Goal: Browse casually: Explore the website without a specific task or goal

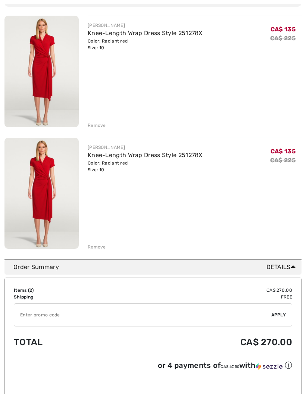
scroll to position [96, 0]
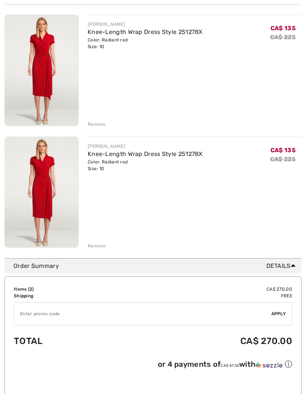
click at [95, 244] on div "Remove" at bounding box center [97, 246] width 18 height 7
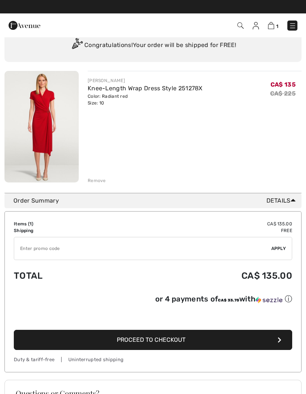
scroll to position [0, 0]
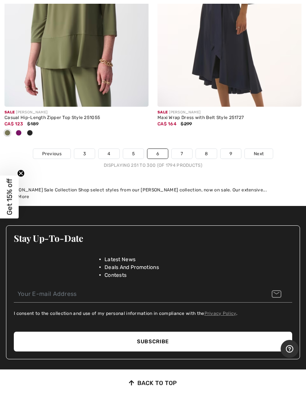
scroll to position [6591, 0]
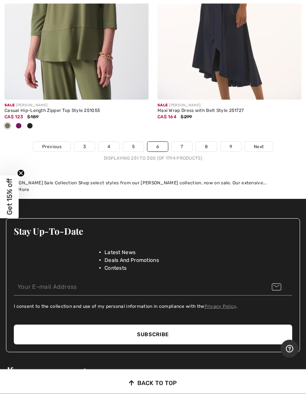
click at [259, 144] on span "Next" at bounding box center [259, 147] width 10 height 7
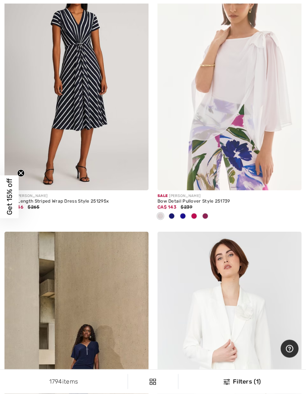
scroll to position [626, 0]
click at [233, 128] on img at bounding box center [229, 82] width 144 height 216
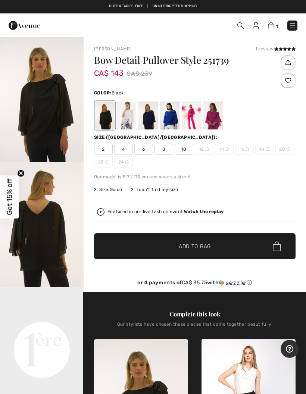
click at [131, 112] on div at bounding box center [126, 116] width 19 height 28
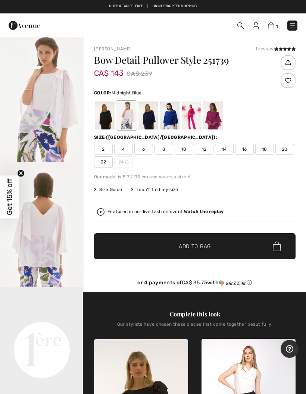
click at [148, 110] on div at bounding box center [147, 116] width 19 height 28
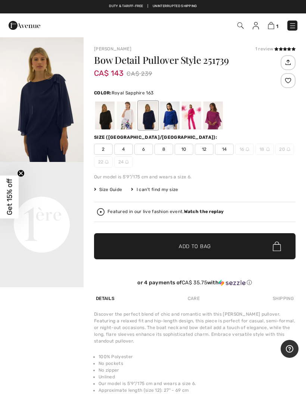
click at [170, 113] on div at bounding box center [169, 116] width 19 height 28
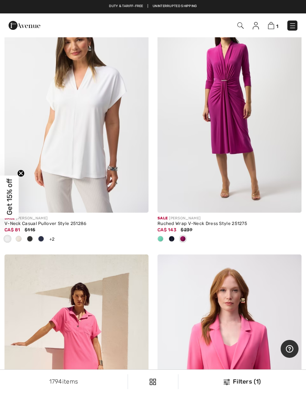
scroll to position [3849, 0]
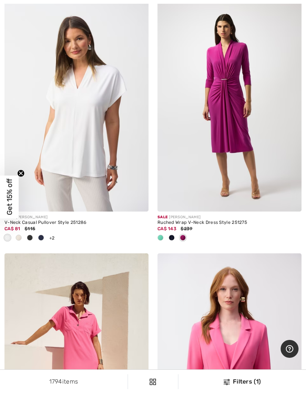
click at [159, 235] on span at bounding box center [160, 238] width 6 height 6
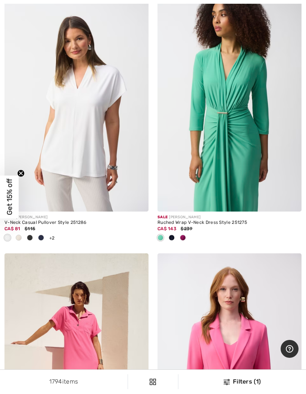
click at [171, 235] on span at bounding box center [172, 238] width 6 height 6
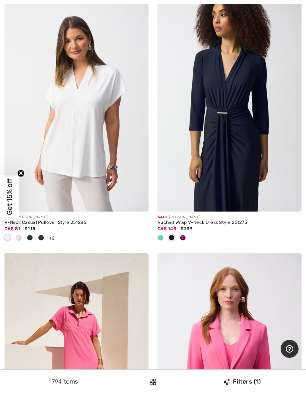
click at [185, 232] on div at bounding box center [182, 238] width 11 height 12
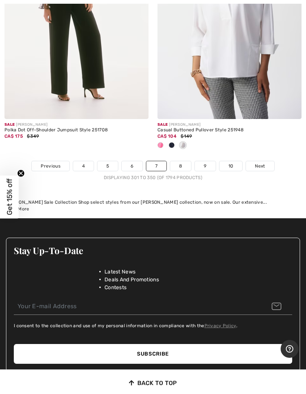
scroll to position [6687, 0]
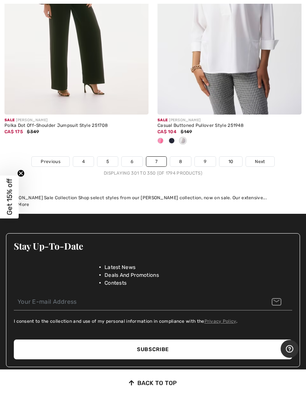
click at [259, 158] on span "Next" at bounding box center [260, 161] width 10 height 7
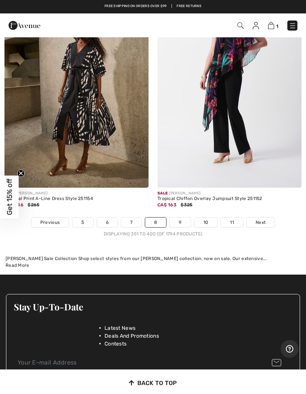
scroll to position [6427, 0]
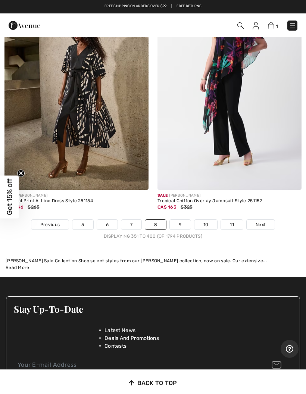
click at [263, 221] on span "Next" at bounding box center [261, 224] width 10 height 7
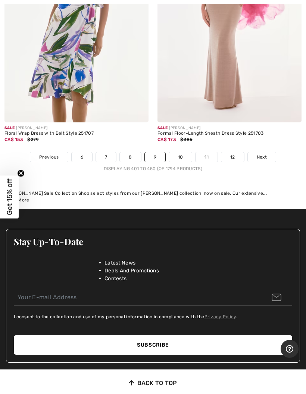
scroll to position [6545, 0]
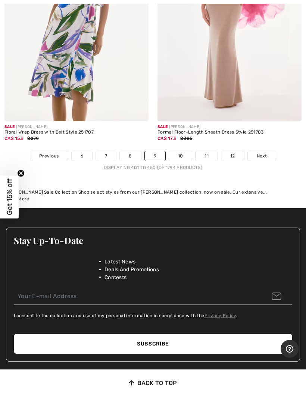
click at [260, 153] on span "Next" at bounding box center [262, 156] width 10 height 7
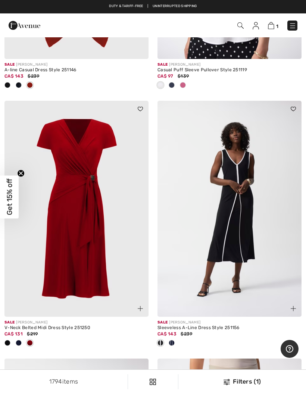
scroll to position [3985, 0]
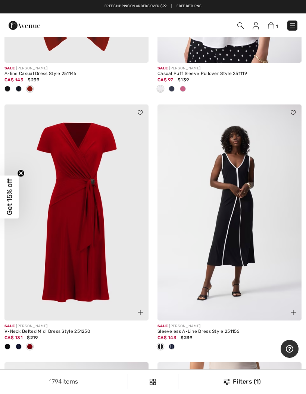
click at [36, 324] on div "Sale JOSEPH RIBKOFF" at bounding box center [76, 327] width 144 height 6
click at [51, 252] on img at bounding box center [76, 212] width 144 height 216
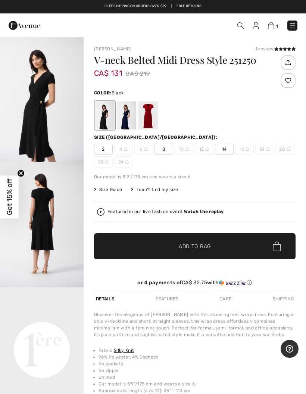
click at [125, 111] on div at bounding box center [126, 116] width 19 height 28
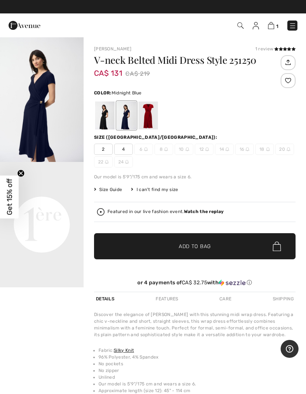
click at [154, 115] on div at bounding box center [147, 116] width 19 height 28
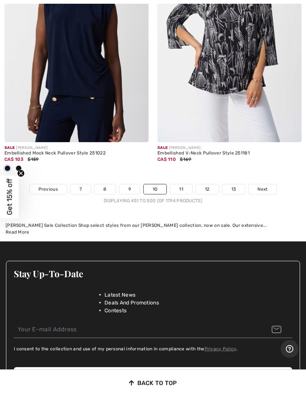
scroll to position [6623, 0]
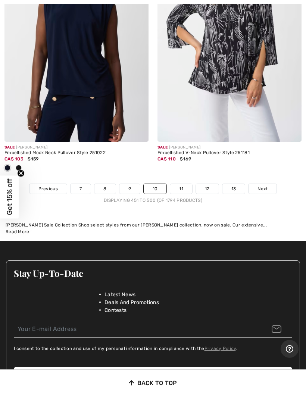
click at [263, 184] on link "Next" at bounding box center [263, 189] width 28 height 10
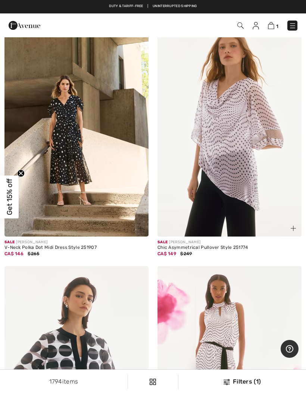
scroll to position [4769, 0]
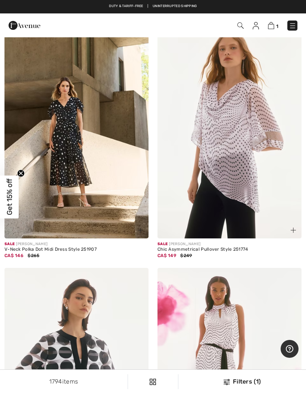
click at [46, 178] on img at bounding box center [76, 130] width 144 height 216
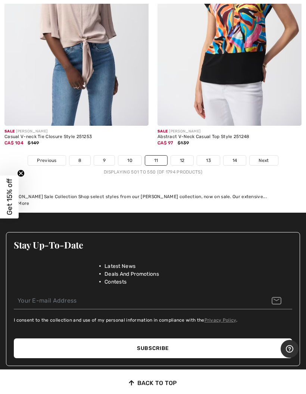
scroll to position [6468, 0]
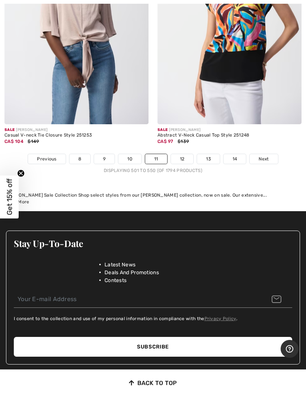
click at [266, 156] on span "Next" at bounding box center [264, 159] width 10 height 7
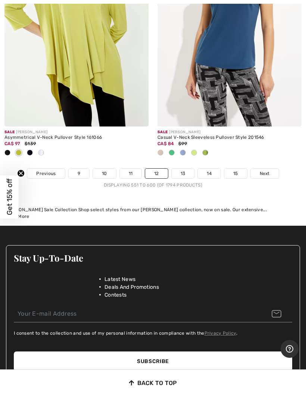
scroll to position [6472, 0]
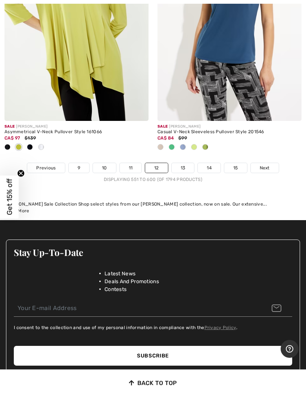
click at [263, 165] on span "Next" at bounding box center [265, 168] width 10 height 7
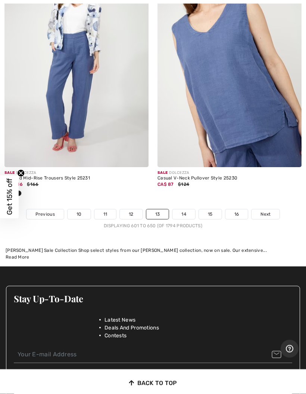
scroll to position [6438, 0]
click at [271, 211] on span "Next" at bounding box center [265, 214] width 10 height 7
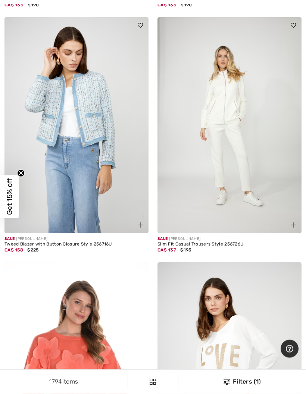
scroll to position [558, 0]
click at [47, 157] on img at bounding box center [76, 125] width 144 height 216
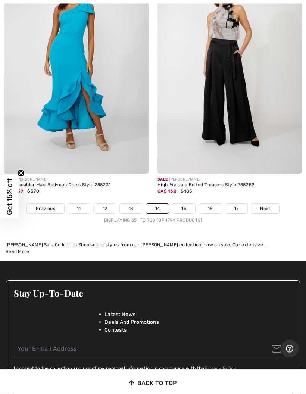
scroll to position [6357, 0]
click at [269, 205] on span "Next" at bounding box center [265, 208] width 10 height 7
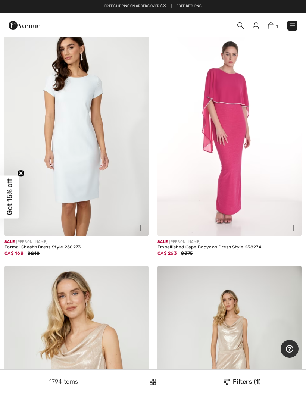
scroll to position [72, 0]
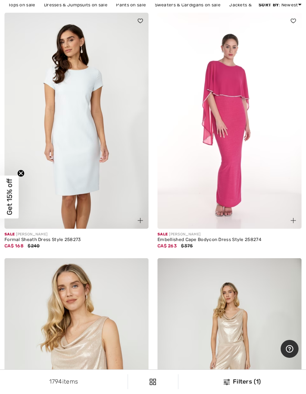
click at [66, 136] on img at bounding box center [76, 121] width 144 height 216
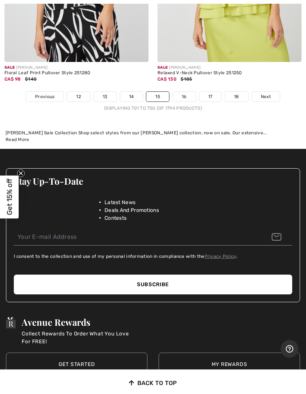
scroll to position [6548, 0]
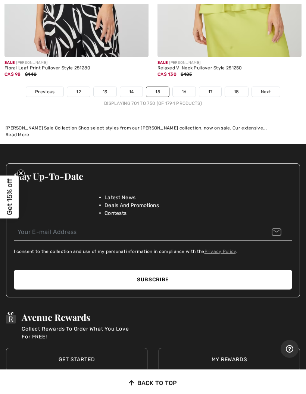
click at [263, 88] on span "Next" at bounding box center [266, 91] width 10 height 7
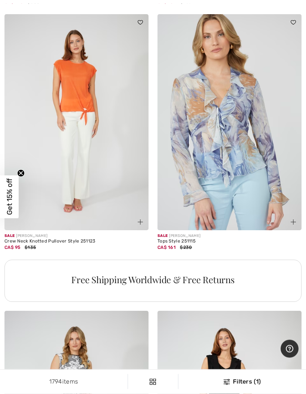
scroll to position [1312, 0]
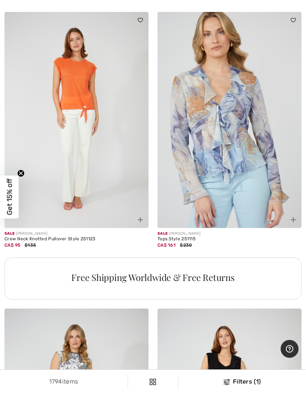
click at [198, 140] on img at bounding box center [229, 120] width 144 height 216
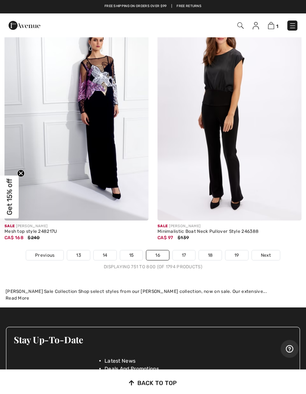
scroll to position [6385, 0]
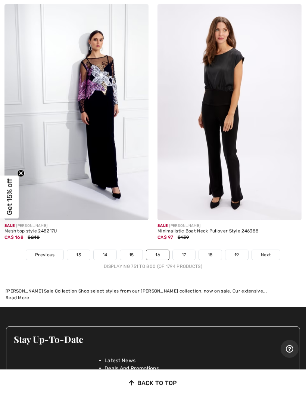
click at [269, 252] on span "Next" at bounding box center [266, 255] width 10 height 7
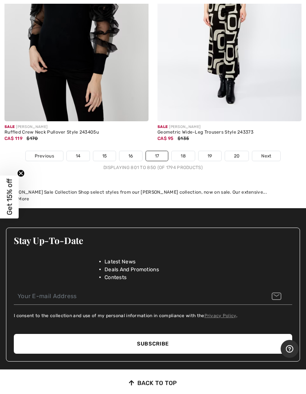
scroll to position [6437, 0]
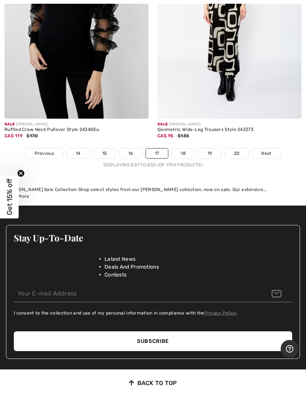
click at [260, 149] on link "Next" at bounding box center [266, 154] width 28 height 10
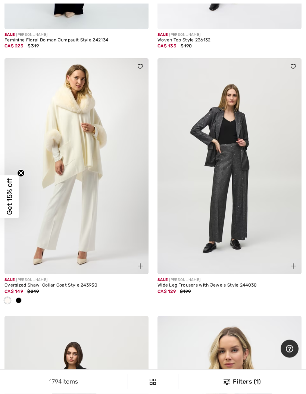
scroll to position [762, 0]
